Goal: Information Seeking & Learning: Check status

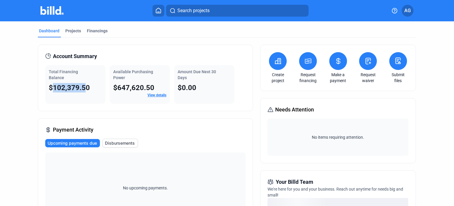
drag, startPoint x: 51, startPoint y: 88, endPoint x: 82, endPoint y: 90, distance: 30.8
click at [82, 90] on span "$102,379.50" at bounding box center [69, 87] width 41 height 8
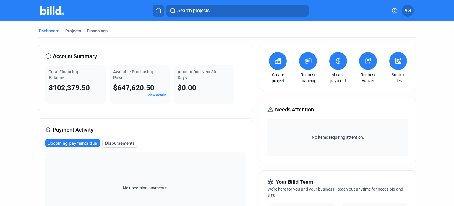
click at [134, 77] on div "Available Purchasing Power" at bounding box center [139, 75] width 53 height 12
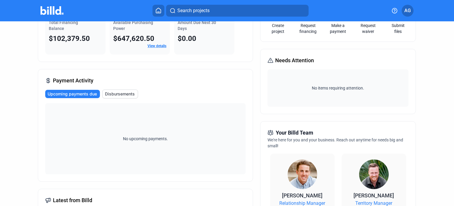
scroll to position [79, 0]
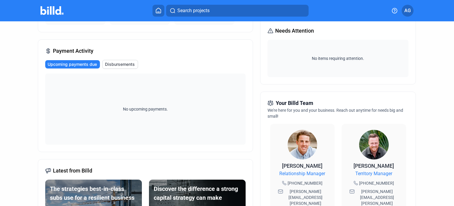
click at [114, 62] on span "Disbursements" at bounding box center [120, 64] width 30 height 6
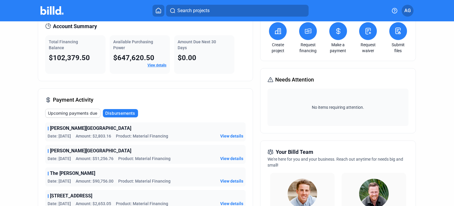
scroll to position [0, 0]
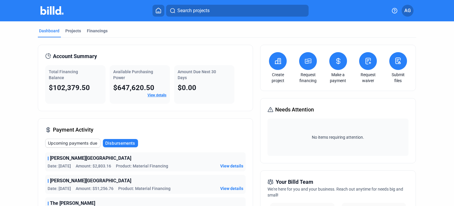
click at [409, 14] on span "AG" at bounding box center [408, 10] width 7 height 7
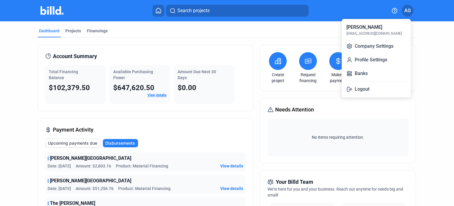
click at [47, 51] on div at bounding box center [227, 103] width 454 height 206
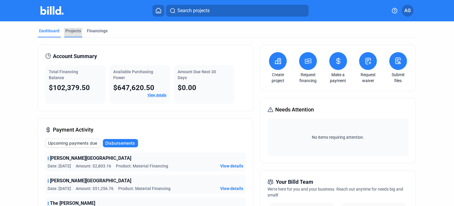
click at [76, 28] on div "Projects" at bounding box center [73, 31] width 16 height 6
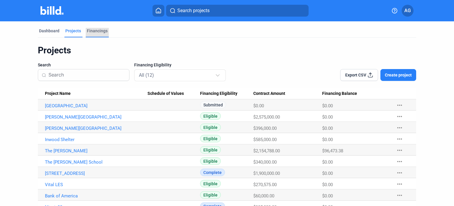
click at [102, 29] on div "Financings" at bounding box center [97, 31] width 21 height 6
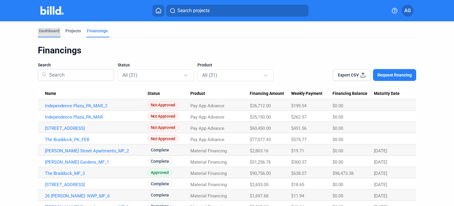
click at [43, 32] on div "Dashboard" at bounding box center [49, 31] width 20 height 6
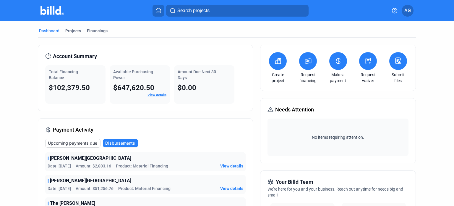
drag, startPoint x: 70, startPoint y: 141, endPoint x: 0, endPoint y: 134, distance: 70.1
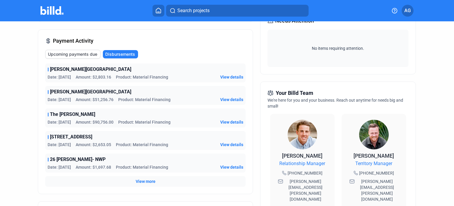
scroll to position [69, 0]
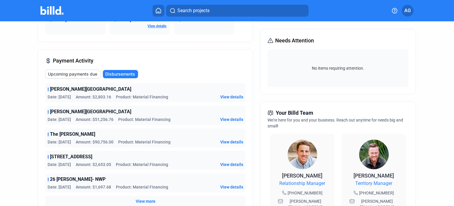
click at [236, 140] on span "View details" at bounding box center [231, 142] width 23 height 6
click at [220, 141] on span "View details" at bounding box center [231, 142] width 23 height 6
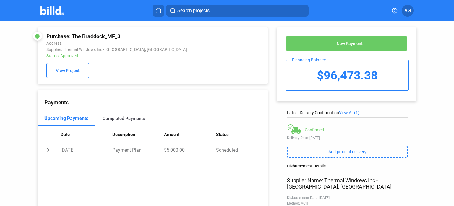
click at [108, 121] on div "Completed Payments" at bounding box center [124, 118] width 43 height 5
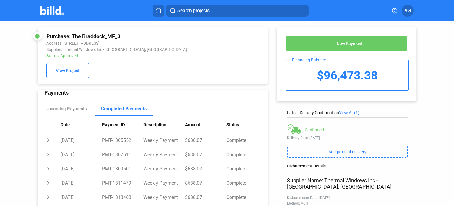
scroll to position [10, 0]
click at [64, 110] on div "Upcoming Payments" at bounding box center [66, 108] width 41 height 5
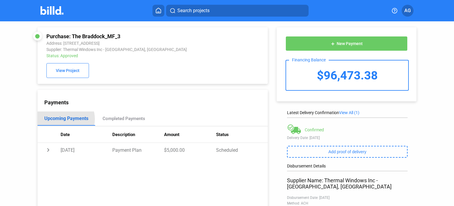
scroll to position [0, 0]
click at [47, 151] on td "chevron_right" at bounding box center [49, 150] width 23 height 14
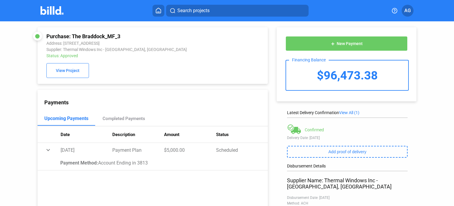
drag, startPoint x: 102, startPoint y: 163, endPoint x: 175, endPoint y: 165, distance: 73.4
click at [175, 165] on div "Payment Method: Account Ending in 3813" at bounding box center [160, 163] width 201 height 6
click at [188, 175] on div "Payments Upcoming Payments Completed Payments Date Description Amount Status ex…" at bounding box center [153, 151] width 230 height 123
click at [118, 121] on div "Completed Payments" at bounding box center [124, 118] width 43 height 5
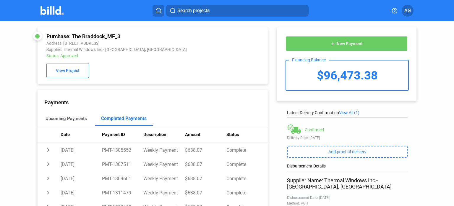
click at [71, 120] on div "Upcoming Payments" at bounding box center [66, 118] width 41 height 5
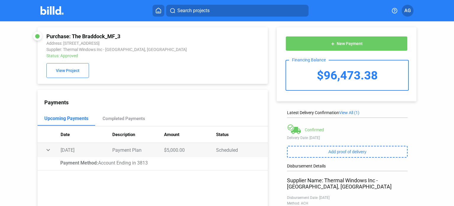
click at [45, 150] on td "expand_more" at bounding box center [49, 150] width 23 height 14
click at [46, 150] on td "chevron_right" at bounding box center [49, 150] width 23 height 14
drag, startPoint x: 59, startPoint y: 149, endPoint x: 258, endPoint y: 155, distance: 198.9
click at [258, 155] on tr "expand_more [DATE] Payment Plan $5,000.00 Scheduled" at bounding box center [153, 150] width 230 height 14
click at [173, 172] on div "Payments Upcoming Payments Completed Payments Date Description Amount Status ch…" at bounding box center [153, 151] width 230 height 123
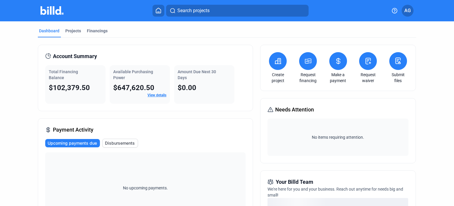
click at [70, 72] on span "Total Financing Balance" at bounding box center [63, 74] width 29 height 11
click at [66, 82] on div "Total Financing Balance $102,379.50" at bounding box center [75, 84] width 60 height 38
click at [65, 91] on span "$102,379.50" at bounding box center [69, 87] width 41 height 8
click at [65, 58] on span "Account Summary" at bounding box center [75, 56] width 44 height 8
click at [70, 78] on div "Total Financing Balance" at bounding box center [75, 75] width 53 height 12
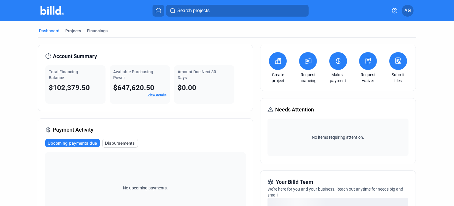
click at [83, 57] on span "Account Summary" at bounding box center [75, 56] width 44 height 8
click at [157, 93] on link "View details" at bounding box center [157, 95] width 19 height 4
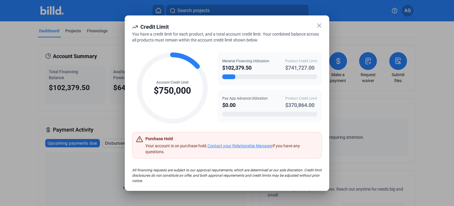
click at [319, 27] on icon at bounding box center [319, 25] width 7 height 7
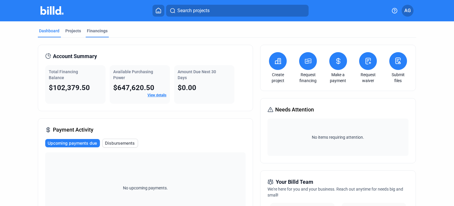
click at [95, 32] on div "Financings" at bounding box center [97, 31] width 21 height 6
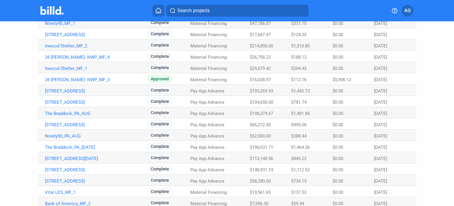
scroll to position [178, 0]
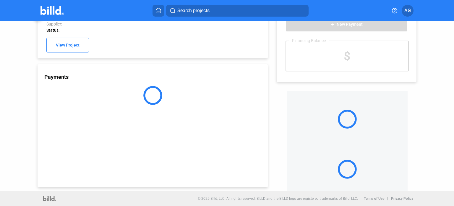
scroll to position [26, 0]
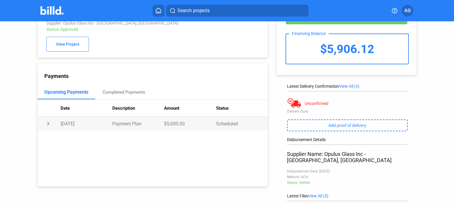
click at [49, 125] on td "chevron_right" at bounding box center [49, 123] width 23 height 14
click at [107, 99] on div "Completed Payments" at bounding box center [124, 92] width 58 height 14
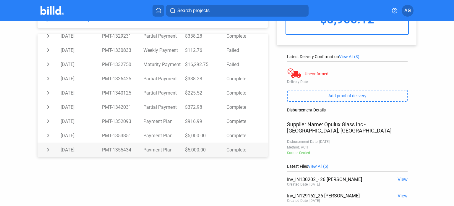
scroll to position [356, 0]
drag, startPoint x: 61, startPoint y: 137, endPoint x: 219, endPoint y: 150, distance: 159.1
click at [201, 124] on td "$916.99" at bounding box center [205, 121] width 41 height 14
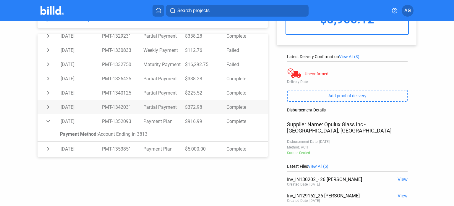
drag, startPoint x: 204, startPoint y: 122, endPoint x: 86, endPoint y: 107, distance: 118.4
click at [11, 115] on div "Purchase: 26 [PERSON_NAME]- NWP_MF_3 Address: [STREET_ADDRESS][PERSON_NAME] Sup…" at bounding box center [227, 110] width 454 height 291
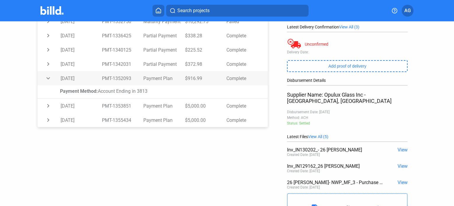
scroll to position [95, 0]
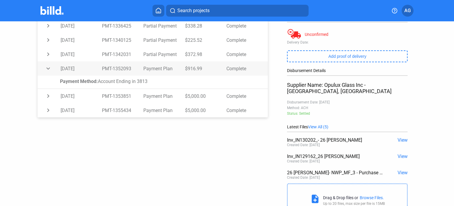
drag, startPoint x: 185, startPoint y: 65, endPoint x: 204, endPoint y: 67, distance: 19.3
click at [204, 67] on td "$916.99" at bounding box center [205, 68] width 41 height 14
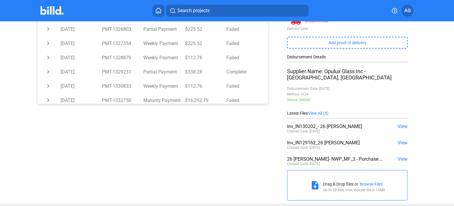
scroll to position [356, 0]
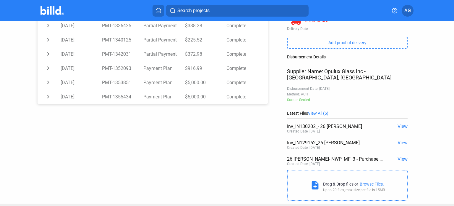
click at [103, 147] on div "Purchase: 26 [PERSON_NAME]- NWP_MF_3 Address: [STREET_ADDRESS][PERSON_NAME] Sup…" at bounding box center [227, 57] width 409 height 291
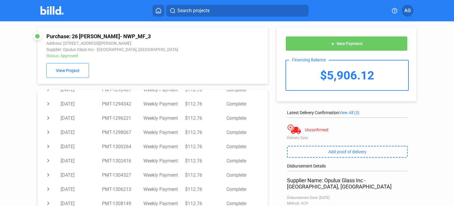
scroll to position [0, 0]
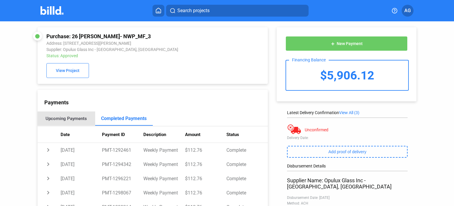
click at [73, 116] on div "Upcoming Payments" at bounding box center [67, 118] width 58 height 14
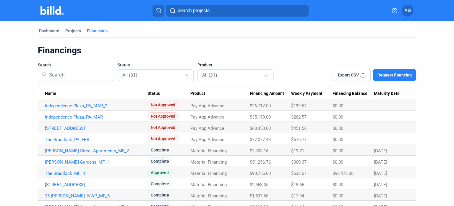
click at [183, 73] on div at bounding box center [186, 72] width 7 height 9
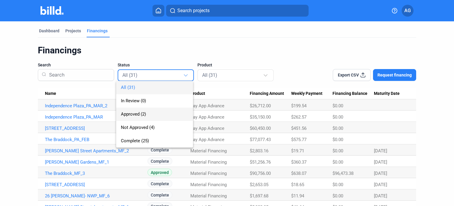
click at [163, 112] on span "Approved (2)" at bounding box center [154, 113] width 67 height 13
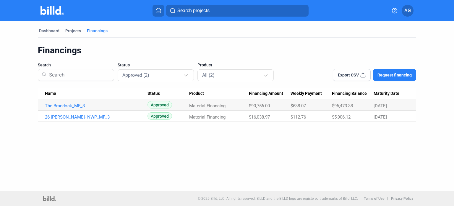
drag, startPoint x: 334, startPoint y: 119, endPoint x: 360, endPoint y: 114, distance: 26.7
click at [360, 108] on div "$5,906.12" at bounding box center [353, 105] width 42 height 5
click at [358, 129] on div "Dashboard Projects Financings Financings Search Status Approved (2) Product All…" at bounding box center [227, 106] width 454 height 170
click at [59, 103] on td "The Braddock_MF_3" at bounding box center [93, 104] width 110 height 11
click at [59, 106] on link "The Braddock_MF_3" at bounding box center [96, 105] width 103 height 5
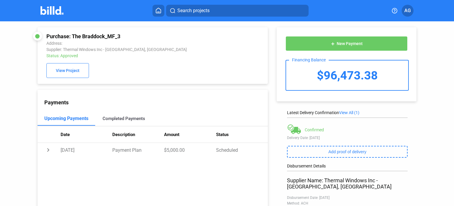
click at [109, 119] on div "Completed Payments" at bounding box center [124, 118] width 43 height 5
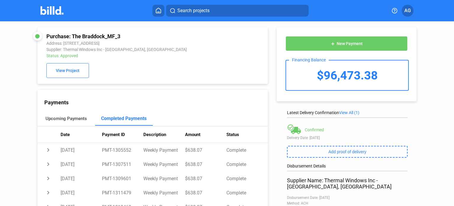
click at [78, 119] on div "Upcoming Payments" at bounding box center [66, 118] width 41 height 5
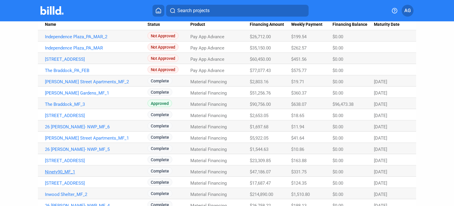
scroll to position [89, 0]
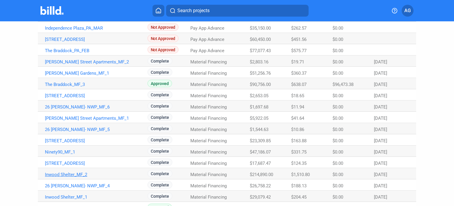
click at [82, 20] on link "Inwood Shelter_MF_2" at bounding box center [96, 16] width 103 height 5
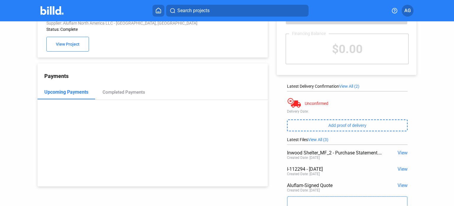
scroll to position [36, 0]
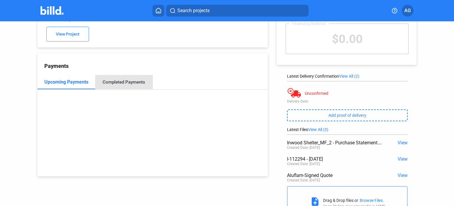
click at [136, 81] on div "Completed Payments" at bounding box center [124, 81] width 43 height 5
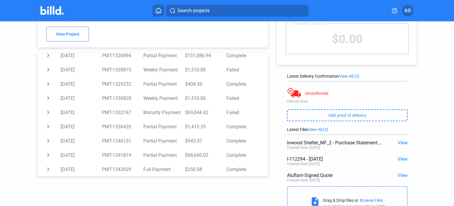
scroll to position [0, 0]
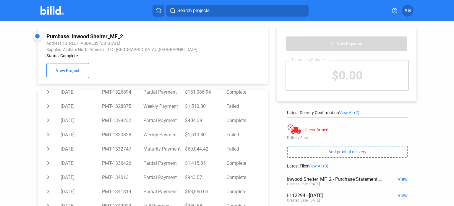
click at [155, 16] on mat-toolbar "Search projects AG" at bounding box center [227, 10] width 454 height 21
click at [157, 14] on button at bounding box center [159, 11] width 12 height 12
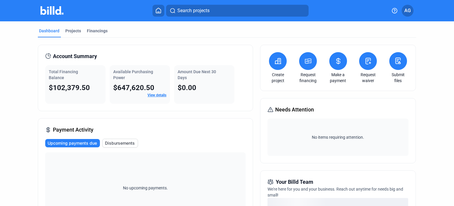
click at [121, 142] on span "Disbursements" at bounding box center [120, 143] width 30 height 6
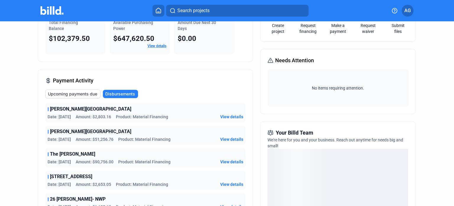
scroll to position [79, 0]
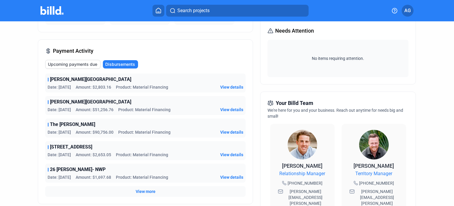
click at [147, 193] on span "View more" at bounding box center [146, 191] width 20 height 6
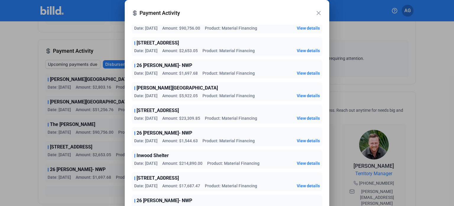
scroll to position [0, 0]
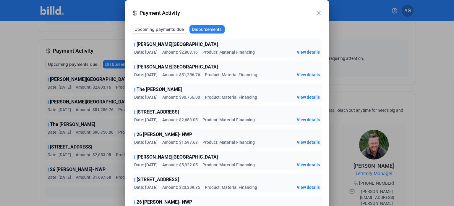
drag, startPoint x: 185, startPoint y: 53, endPoint x: 194, endPoint y: 53, distance: 8.9
click at [194, 53] on span "Amount: $2,803.16" at bounding box center [179, 52] width 35 height 6
drag, startPoint x: 185, startPoint y: 74, endPoint x: 195, endPoint y: 74, distance: 10.6
click at [195, 74] on span "Amount: $51,256.76" at bounding box center [181, 75] width 38 height 6
drag, startPoint x: 188, startPoint y: 98, endPoint x: 198, endPoint y: 99, distance: 9.8
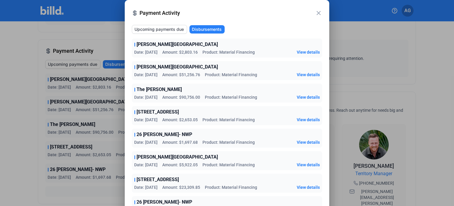
click at [198, 99] on span "Amount: $90,756.00" at bounding box center [181, 97] width 38 height 6
drag, startPoint x: 190, startPoint y: 118, endPoint x: 204, endPoint y: 125, distance: 15.6
click at [204, 125] on div "[STREET_ADDRESS] Date: [DATE] Amount: $2,653.05 Product: Material Financing Vie…" at bounding box center [227, 115] width 191 height 19
click at [322, 16] on mat-icon "close" at bounding box center [318, 12] width 7 height 7
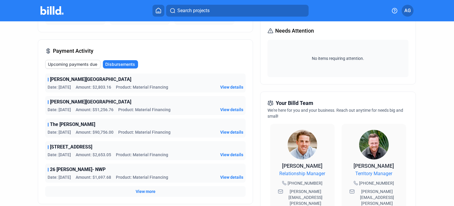
click at [0, 151] on div "Dashboard Projects Financings Account Summary Total Financing Balance $102,379.…" at bounding box center [227, 147] width 454 height 409
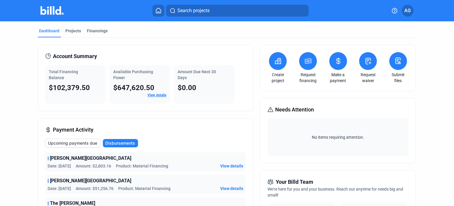
drag, startPoint x: 50, startPoint y: 73, endPoint x: 64, endPoint y: 80, distance: 15.9
click at [64, 80] on div "Total Financing Balance $102,379.50" at bounding box center [75, 84] width 60 height 38
click at [96, 101] on div "Total Financing Balance $102,379.50" at bounding box center [75, 84] width 60 height 38
